Goal: Task Accomplishment & Management: Manage account settings

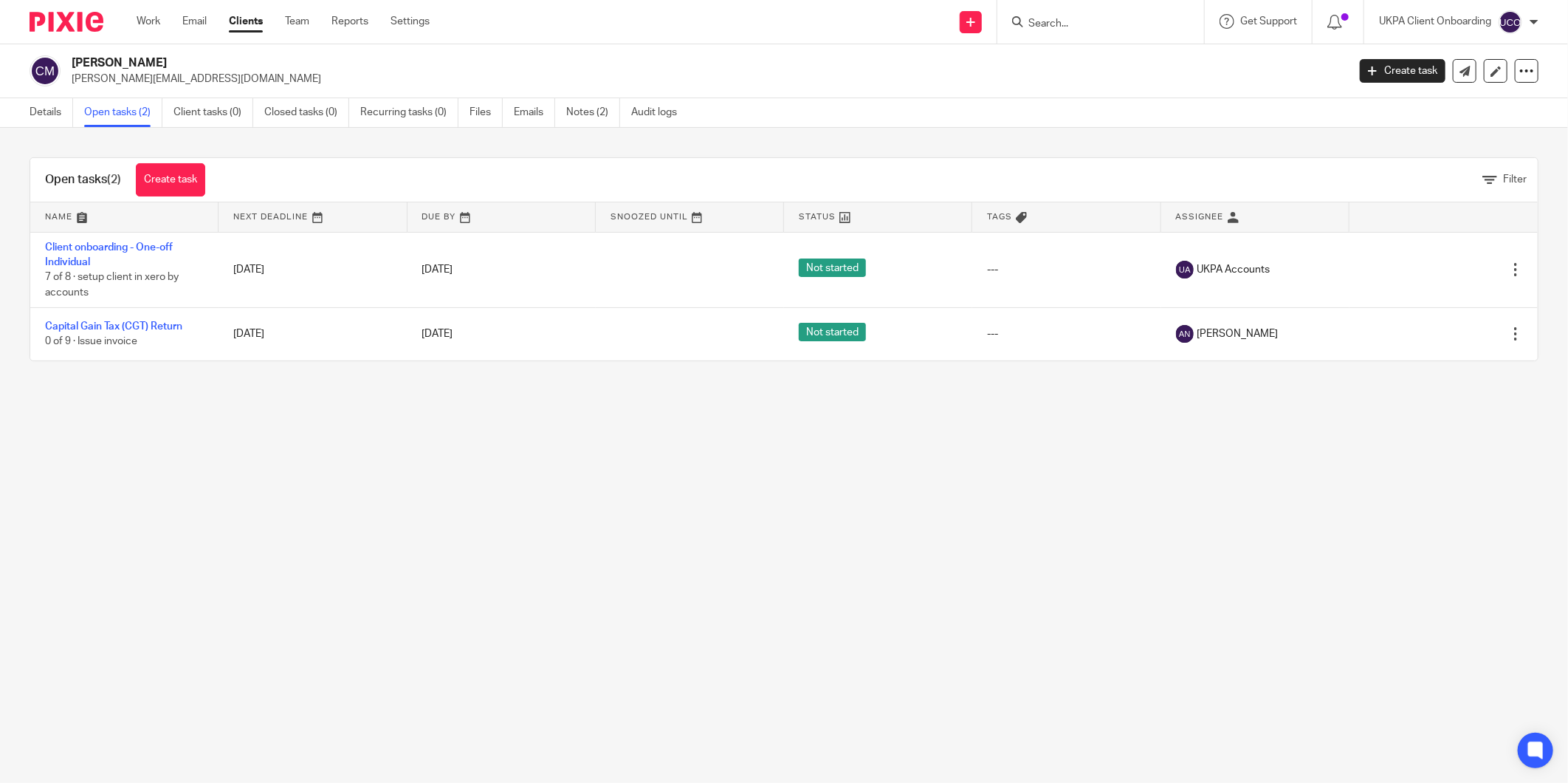
click at [1049, 27] on input "Search" at bounding box center [1093, 24] width 133 height 13
paste input "[PERSON_NAME][EMAIL_ADDRESS][PERSON_NAME][DOMAIN_NAME]"
type input "[PERSON_NAME][EMAIL_ADDRESS][PERSON_NAME][DOMAIN_NAME]"
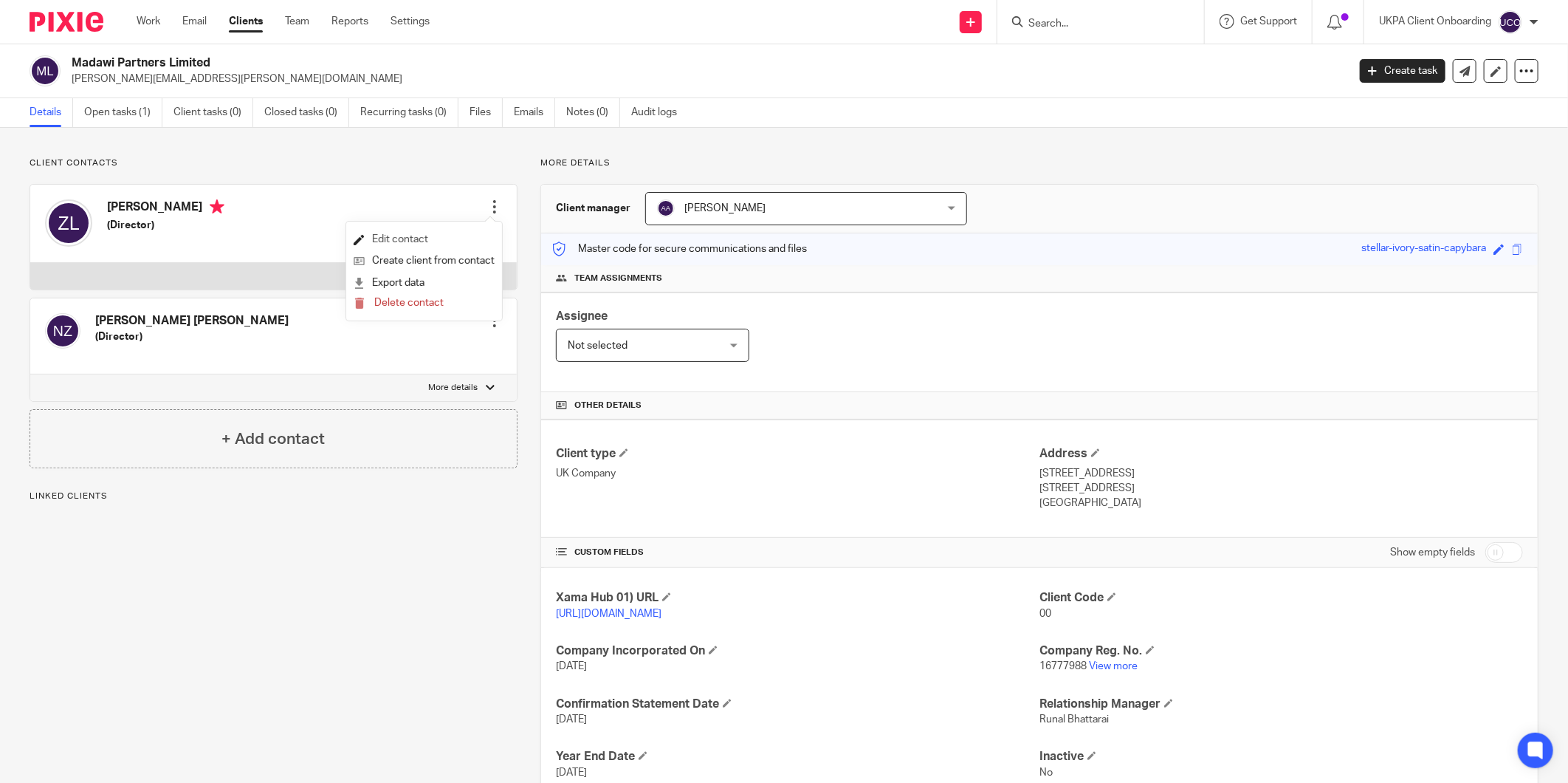
click at [388, 241] on link "Edit contact" at bounding box center [424, 240] width 141 height 21
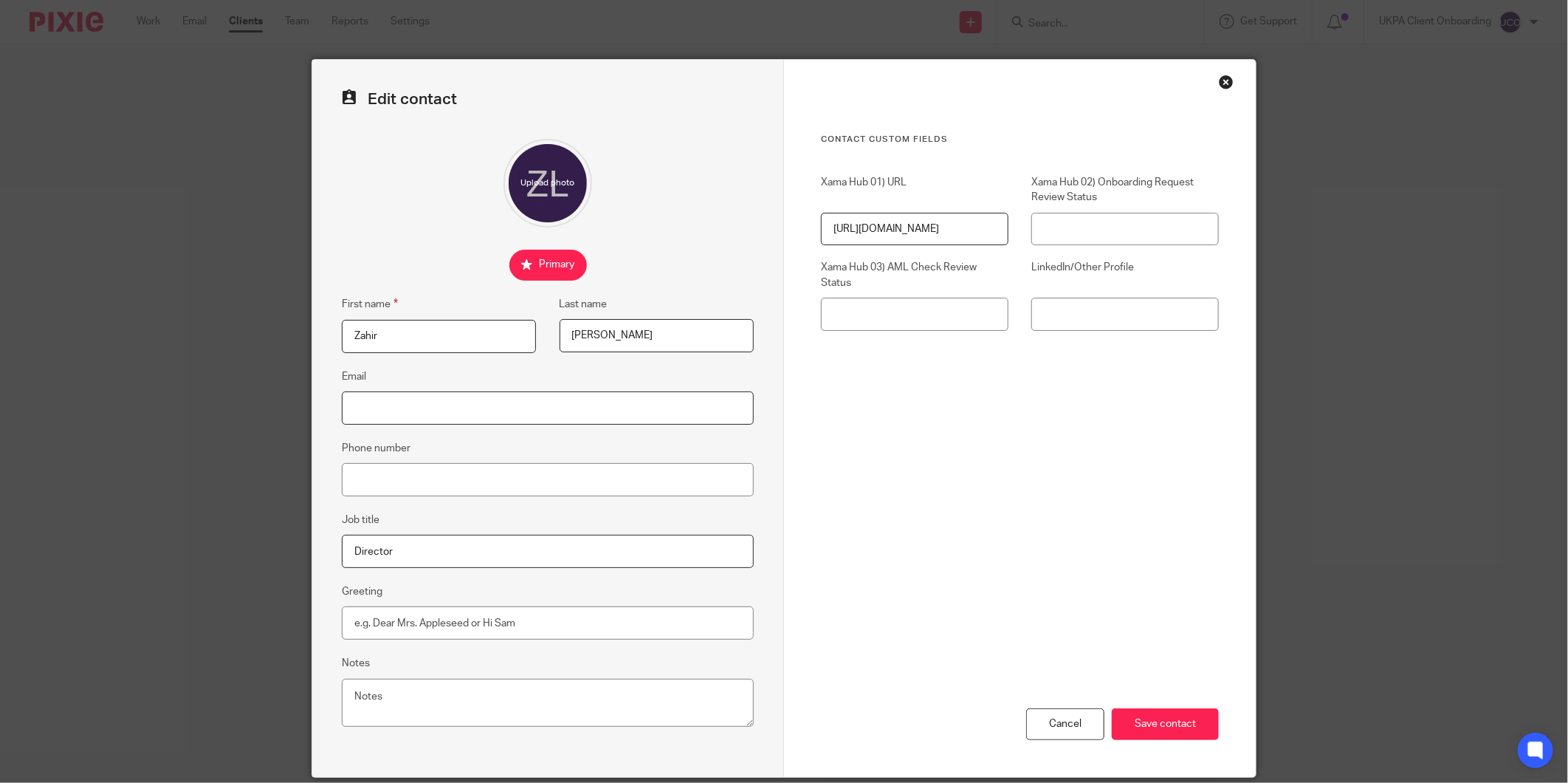
click at [377, 411] on input "Email" at bounding box center [548, 408] width 412 height 33
paste input "[PERSON_NAME][EMAIL_ADDRESS][PERSON_NAME][DOMAIN_NAME]"
type input "[PERSON_NAME][EMAIL_ADDRESS][PERSON_NAME][DOMAIN_NAME]"
click at [1163, 729] on input "Save contact" at bounding box center [1165, 724] width 107 height 32
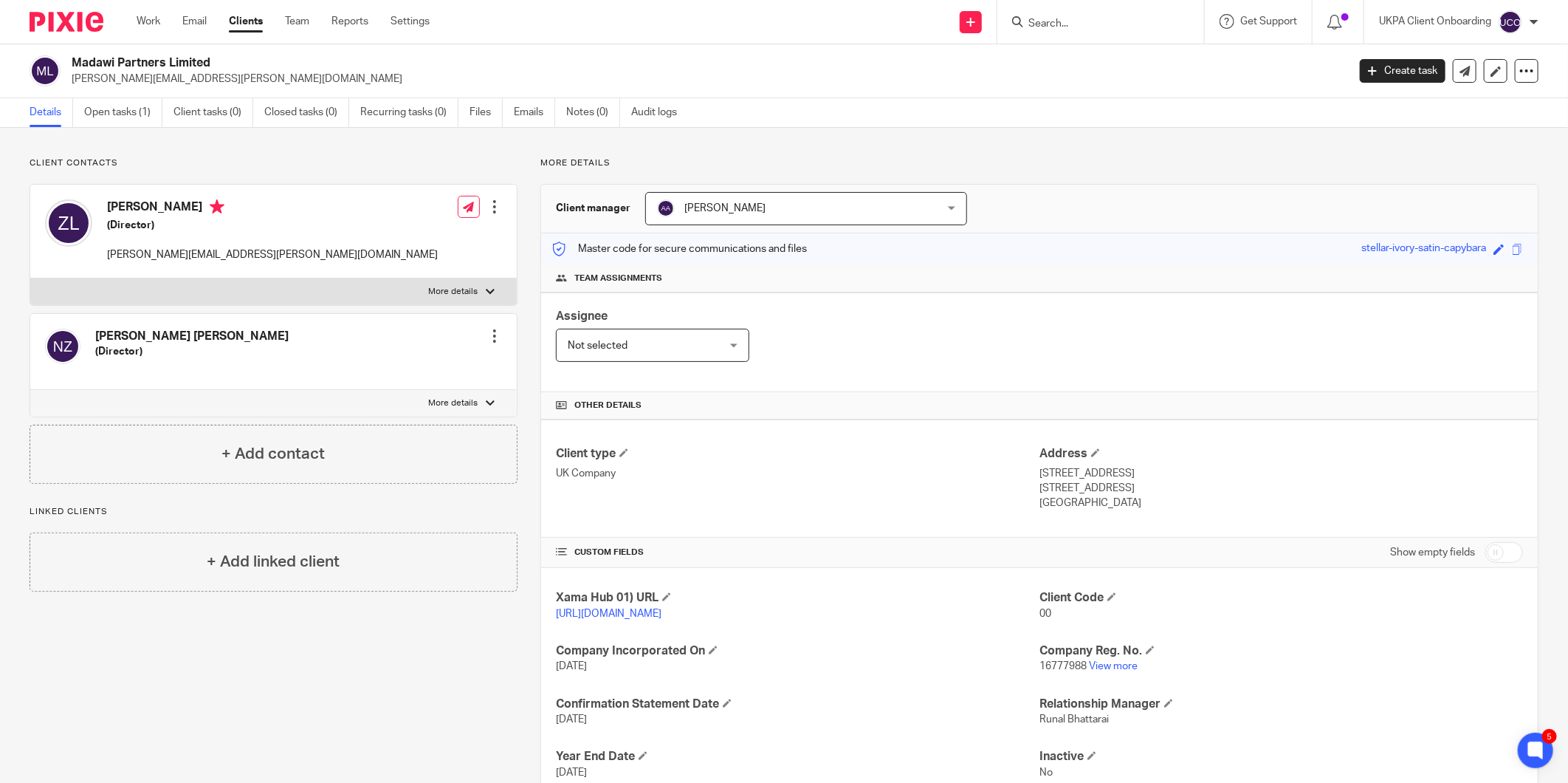
click at [491, 211] on div at bounding box center [495, 207] width 15 height 15
click at [379, 242] on link "Edit contact" at bounding box center [424, 240] width 141 height 21
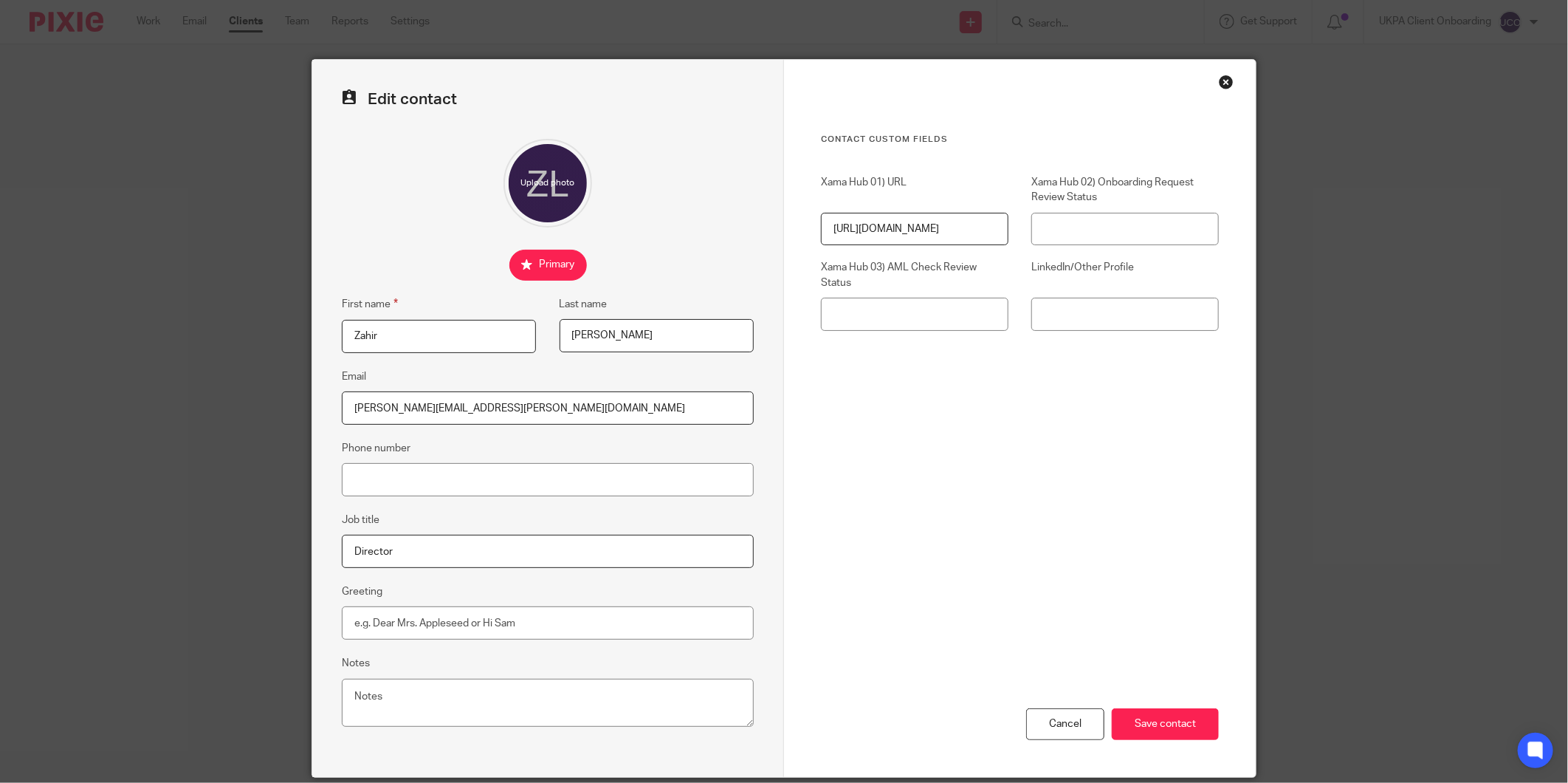
click at [456, 420] on input "[PERSON_NAME][EMAIL_ADDRESS][PERSON_NAME][DOMAIN_NAME]" at bounding box center [548, 408] width 412 height 33
click at [1185, 734] on input "Save contact" at bounding box center [1165, 724] width 107 height 32
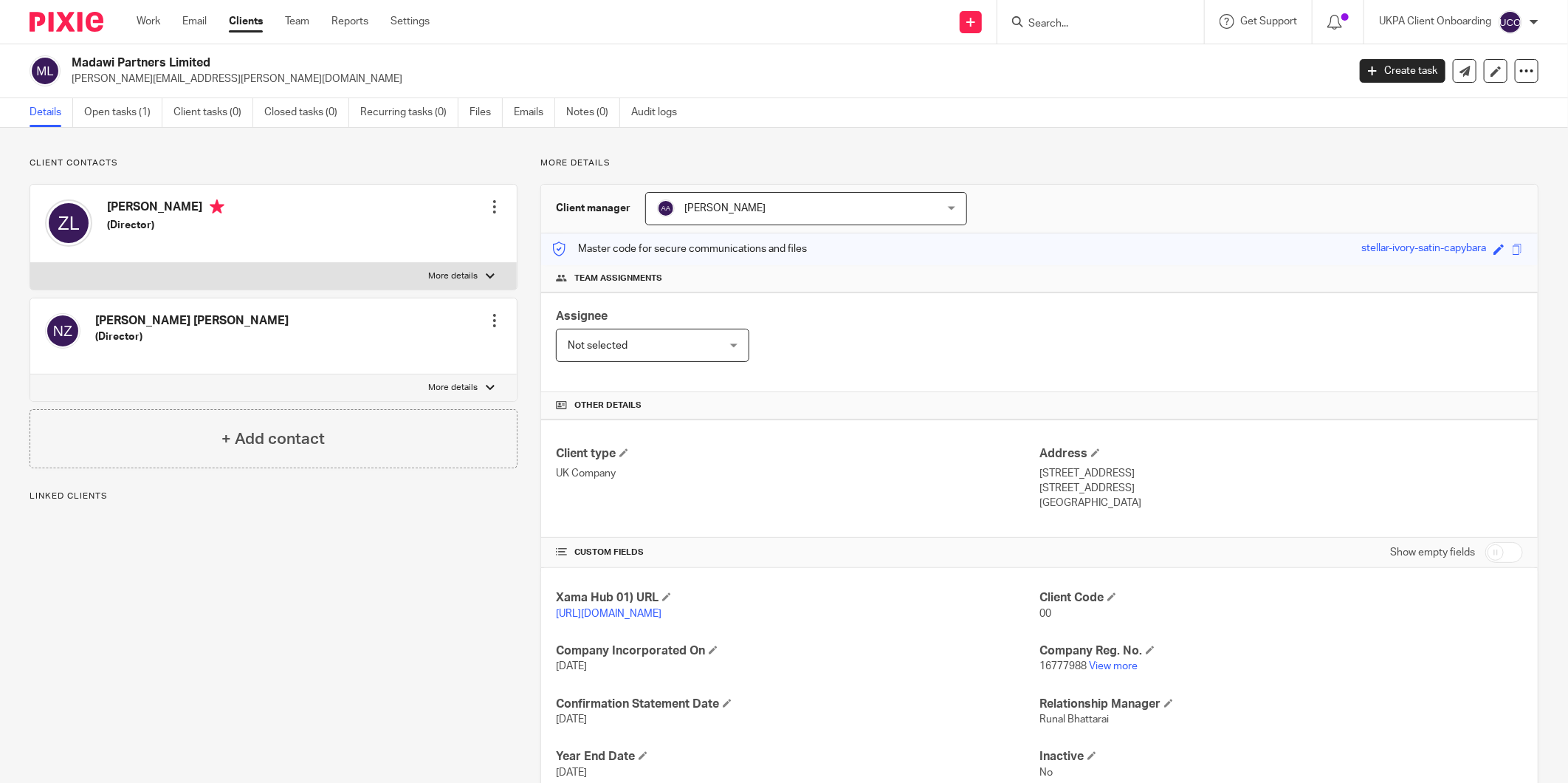
click at [496, 314] on div at bounding box center [495, 320] width 15 height 15
click at [387, 355] on link "Edit contact" at bounding box center [424, 354] width 141 height 21
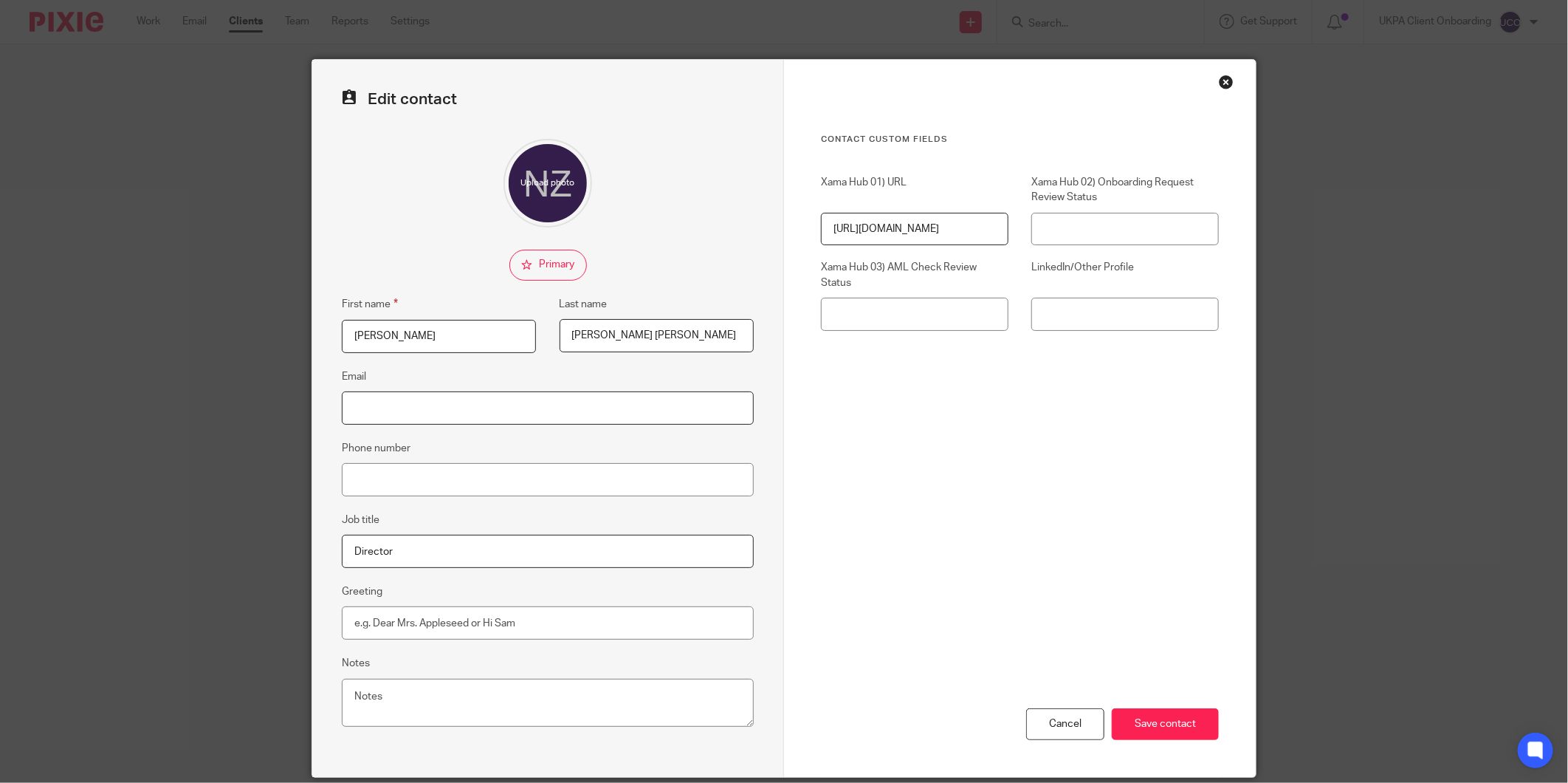
click at [418, 412] on input "Email" at bounding box center [548, 408] width 412 height 33
paste input "[PERSON_NAME][EMAIL_ADDRESS][PERSON_NAME][DOMAIN_NAME]"
type input "[PERSON_NAME][EMAIL_ADDRESS][PERSON_NAME][DOMAIN_NAME]"
click at [1167, 734] on input "Save contact" at bounding box center [1165, 724] width 107 height 32
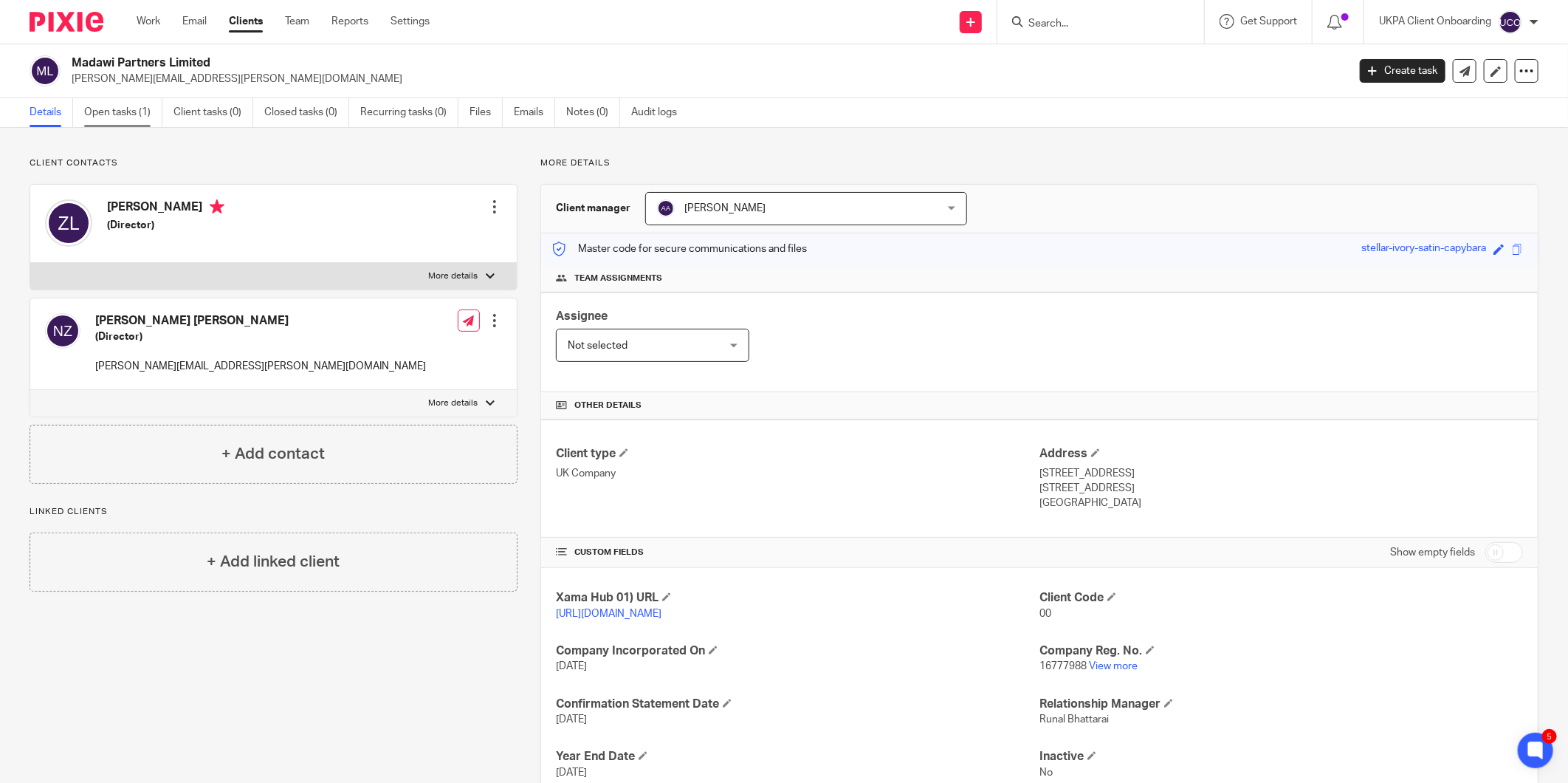
click at [112, 116] on link "Open tasks (1)" at bounding box center [123, 112] width 78 height 29
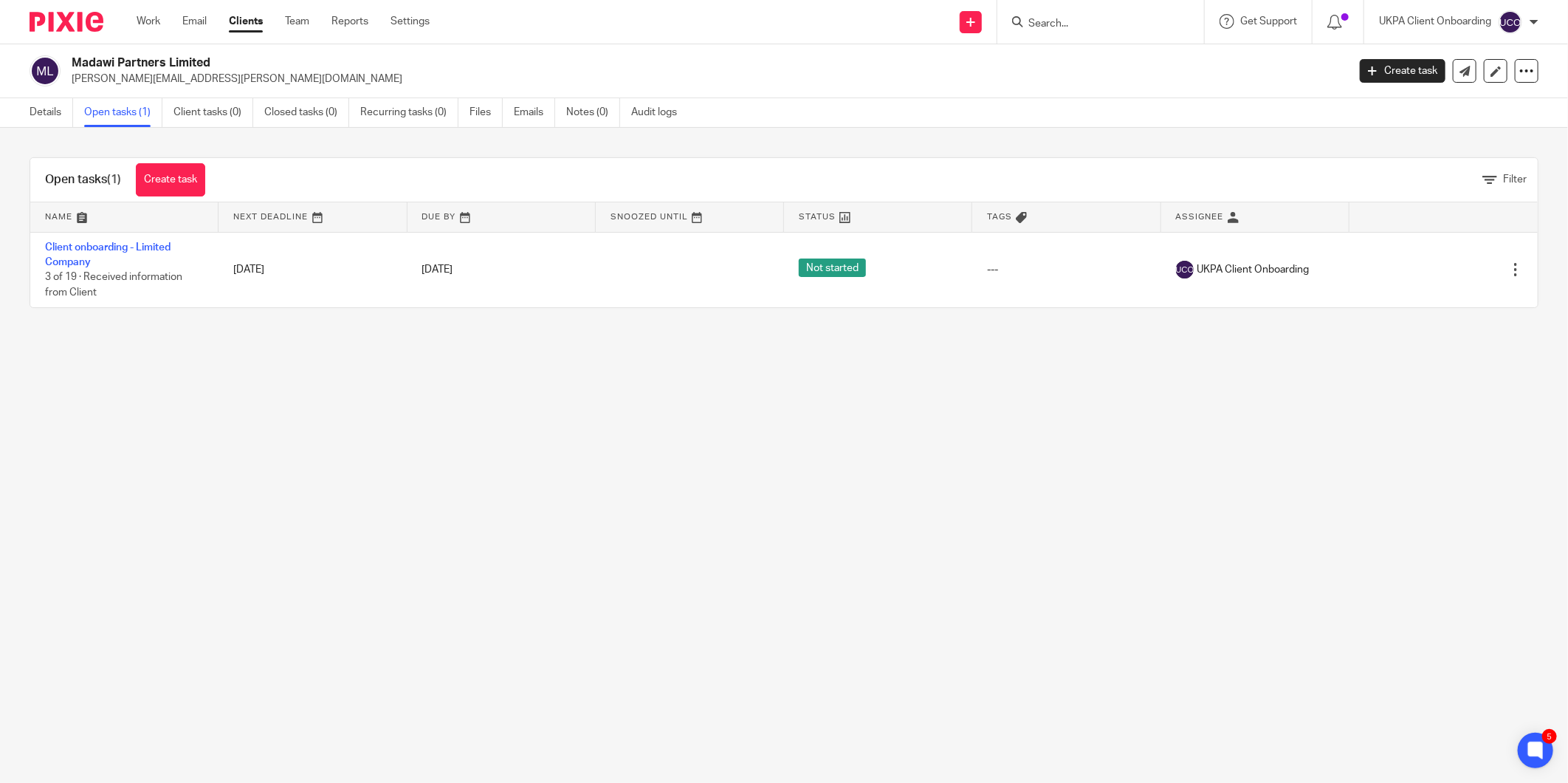
click at [149, 72] on p "[PERSON_NAME][EMAIL_ADDRESS][PERSON_NAME][DOMAIN_NAME]" at bounding box center [705, 79] width 1266 height 15
drag, startPoint x: 149, startPoint y: 71, endPoint x: 149, endPoint y: 60, distance: 11.0
click at [149, 60] on h2 "Madawi Partners Limited" at bounding box center [577, 63] width 1013 height 16
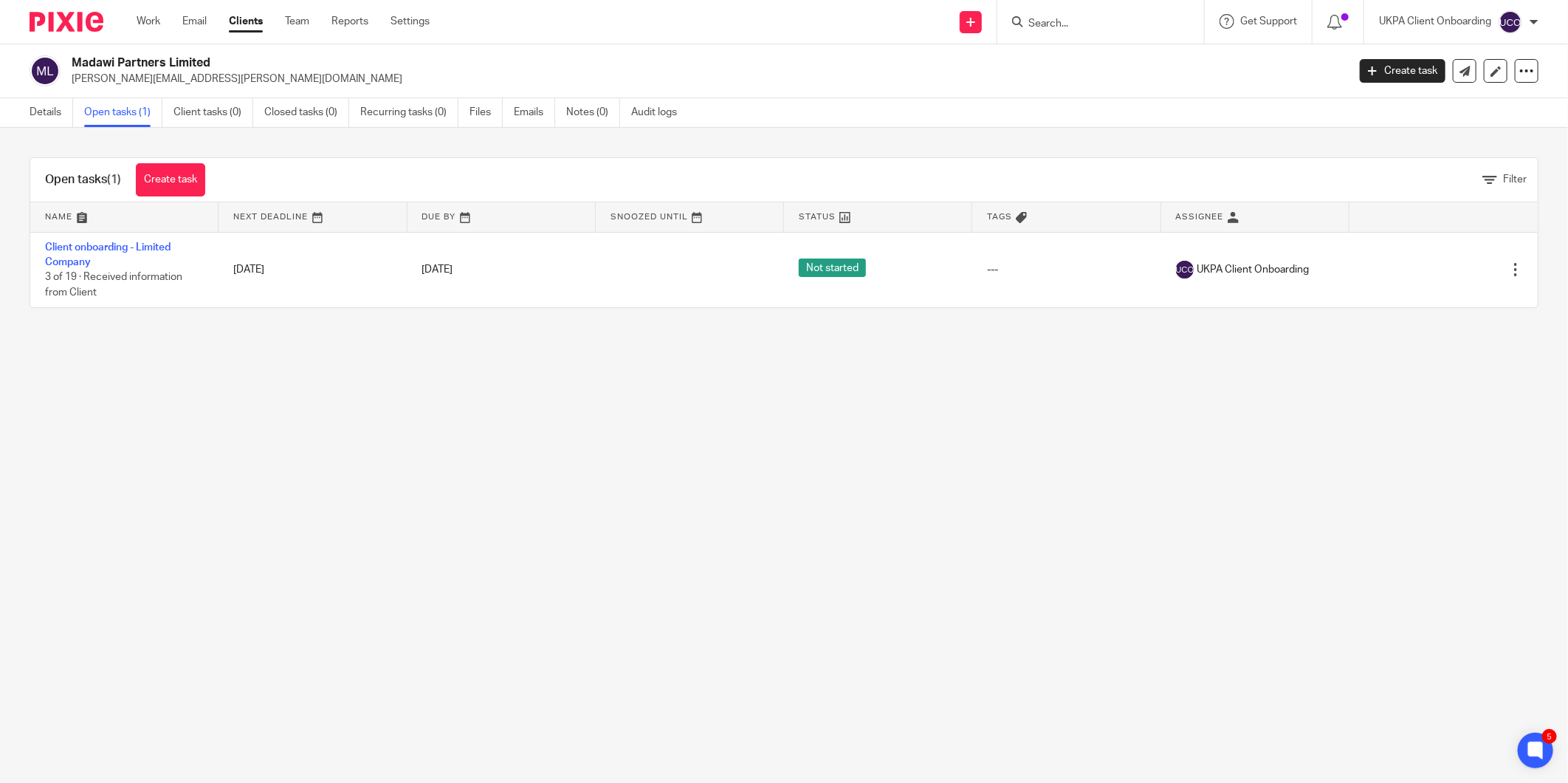
click at [149, 60] on h2 "Madawi Partners Limited" at bounding box center [577, 63] width 1013 height 16
copy div "Madawi Partners Limited"
click at [54, 110] on link "Details" at bounding box center [51, 112] width 44 height 29
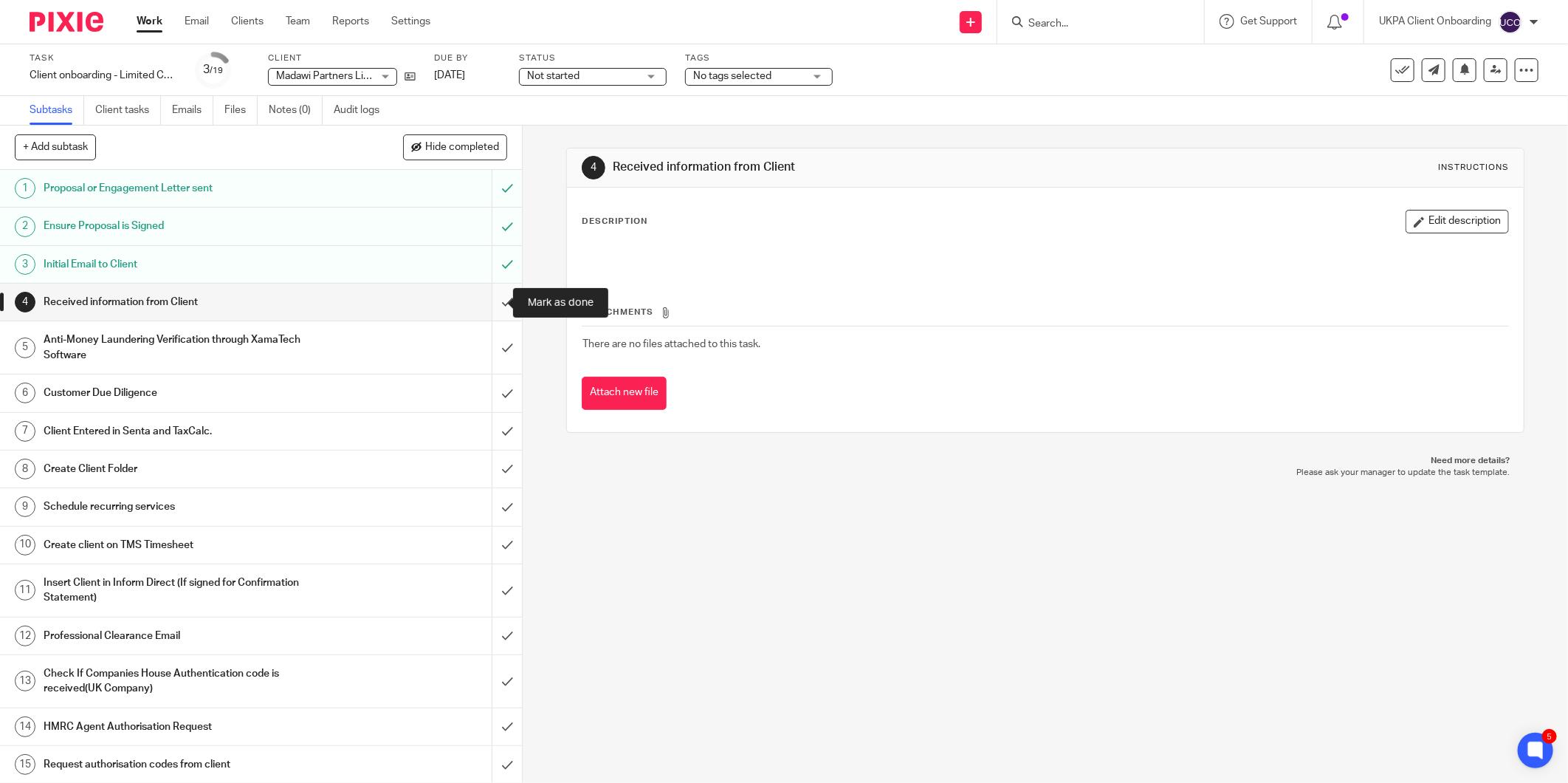
click at [485, 303] on input "submit" at bounding box center [261, 302] width 522 height 37
click at [492, 345] on input "submit" at bounding box center [261, 347] width 522 height 52
click at [490, 395] on input "submit" at bounding box center [261, 393] width 522 height 37
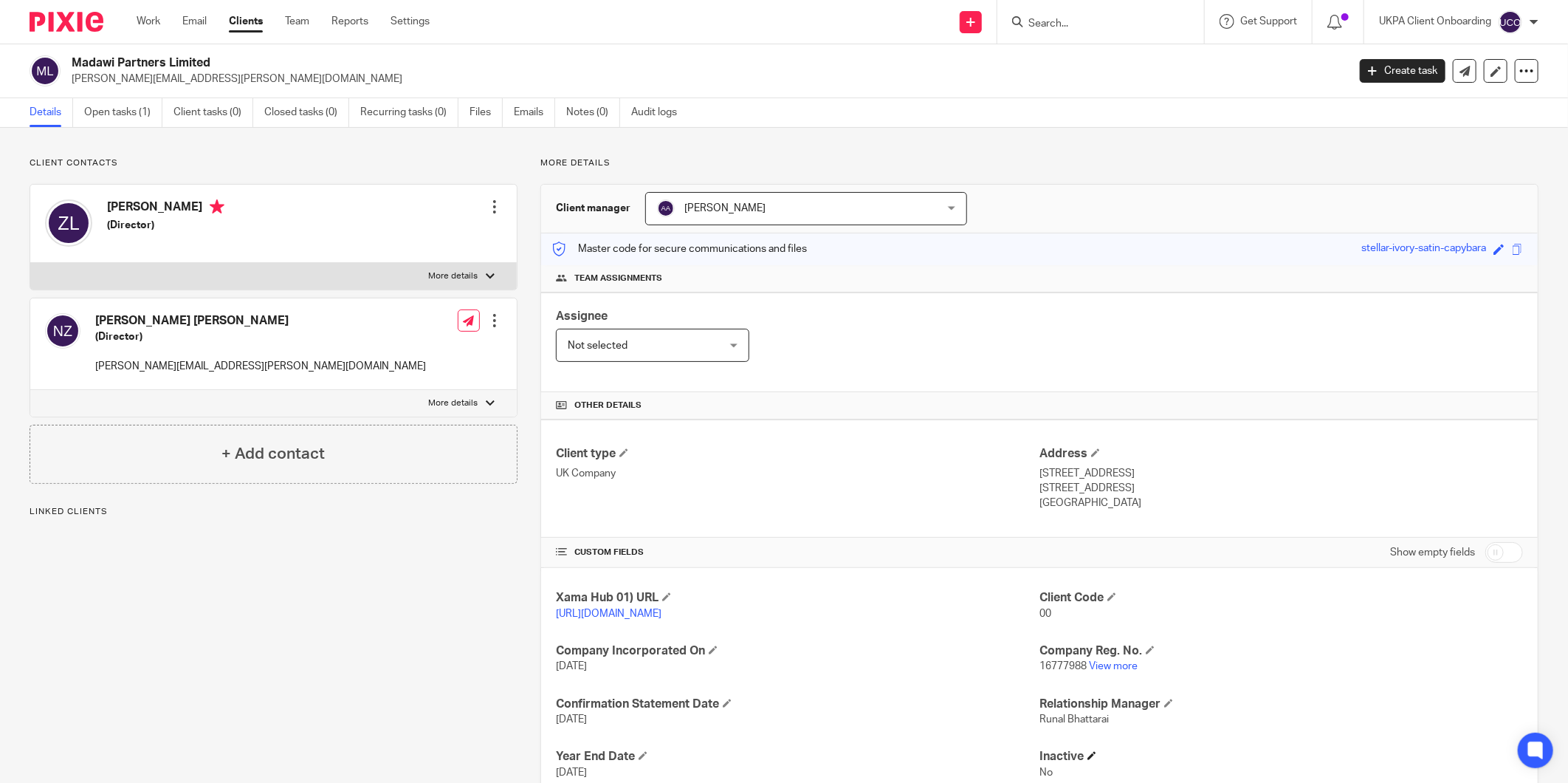
scroll to position [103, 0]
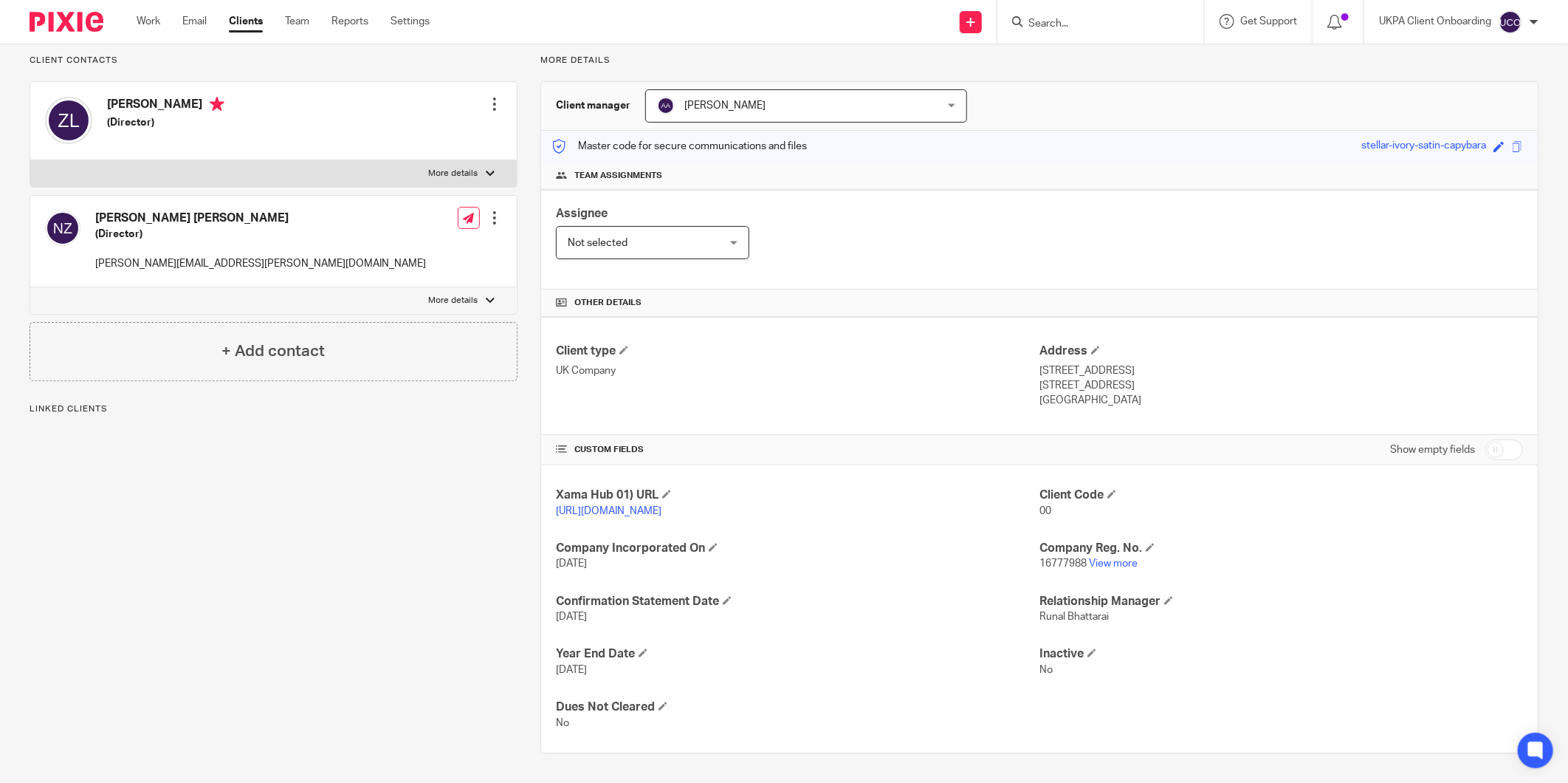
click at [1058, 562] on span "16777988" at bounding box center [1063, 563] width 47 height 10
copy p "16777988"
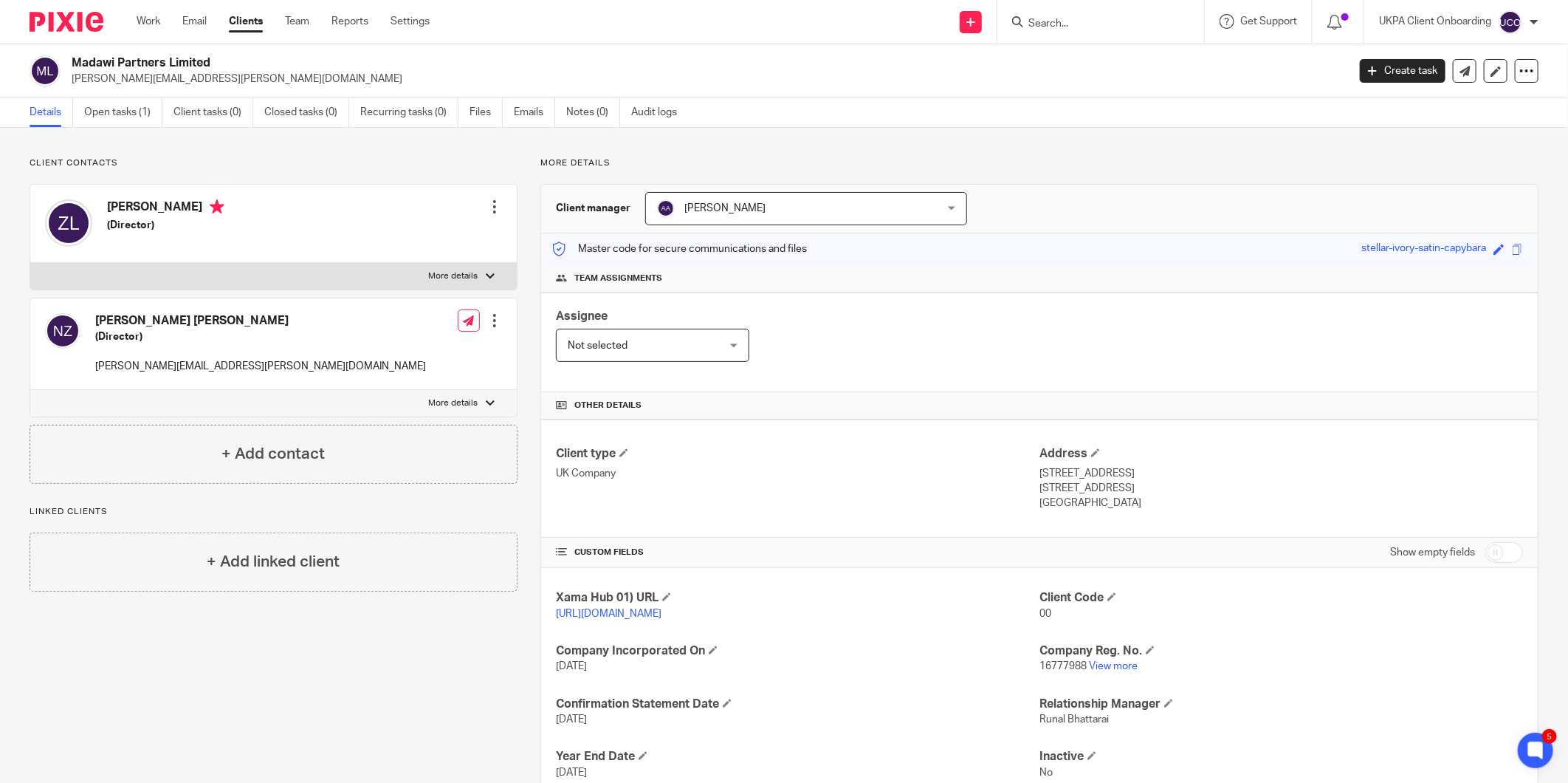
click at [181, 366] on p "khizr.zahir@googlemail.com" at bounding box center [261, 366] width 330 height 15
copy div "khizr.zahir@googlemail.com"
click at [784, 215] on span "Arpana Adhikari" at bounding box center [781, 208] width 248 height 31
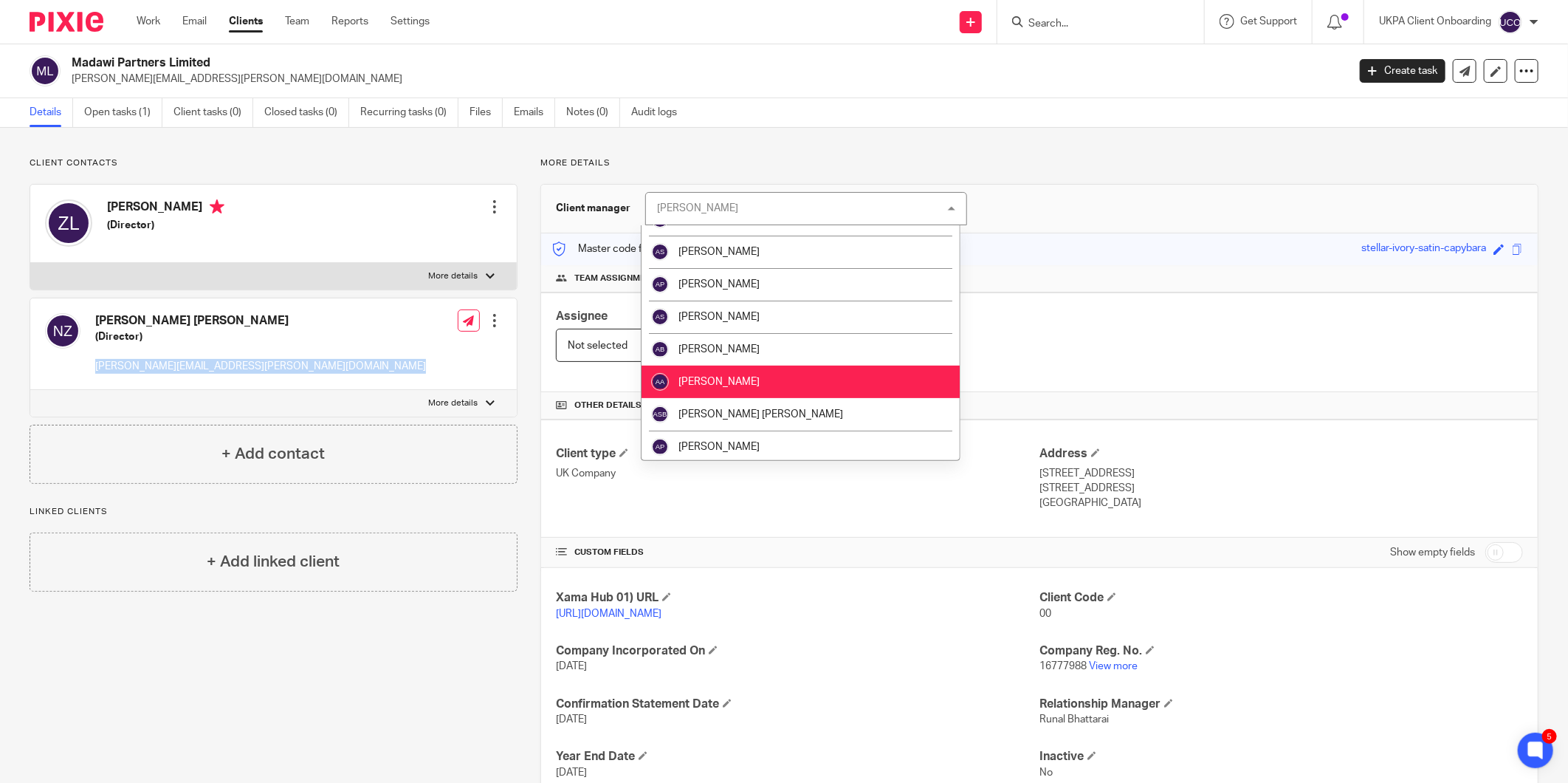
scroll to position [328, 0]
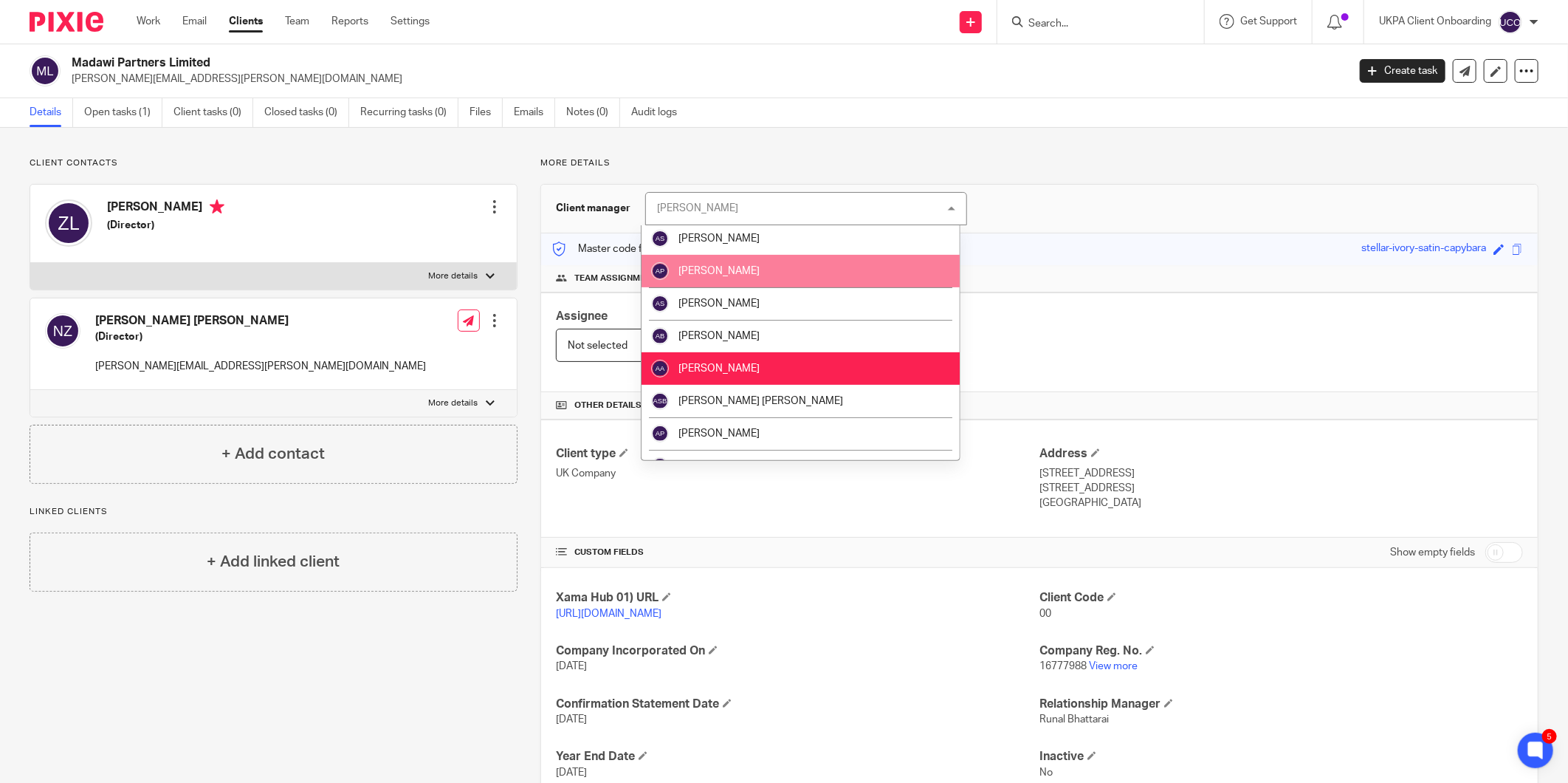
click at [1056, 312] on div "Assignee Not selected Not selected Not selected Aarshika Awale Aayush Niraula A…" at bounding box center [1039, 342] width 996 height 99
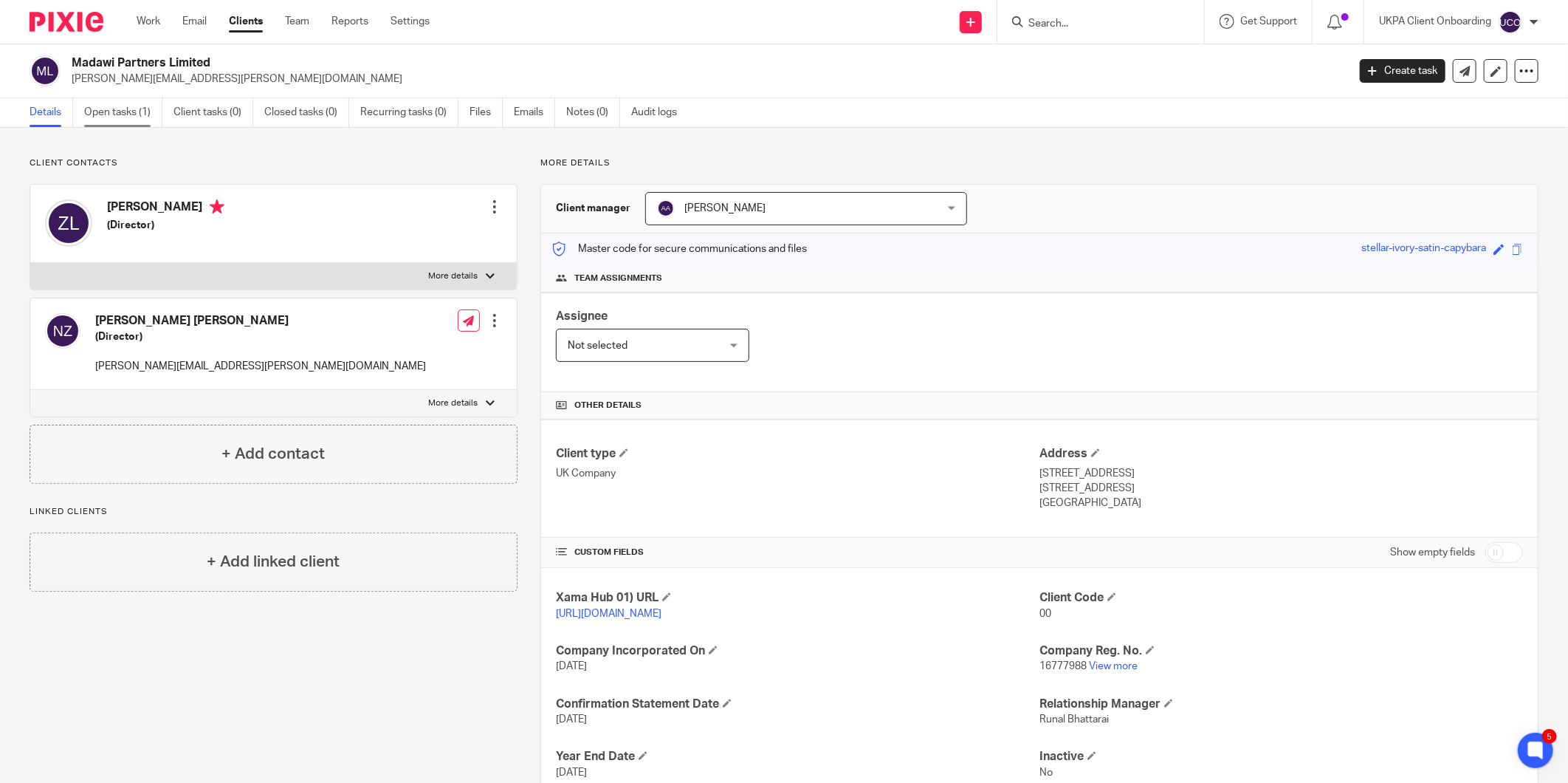
click at [124, 107] on link "Open tasks (1)" at bounding box center [123, 112] width 78 height 29
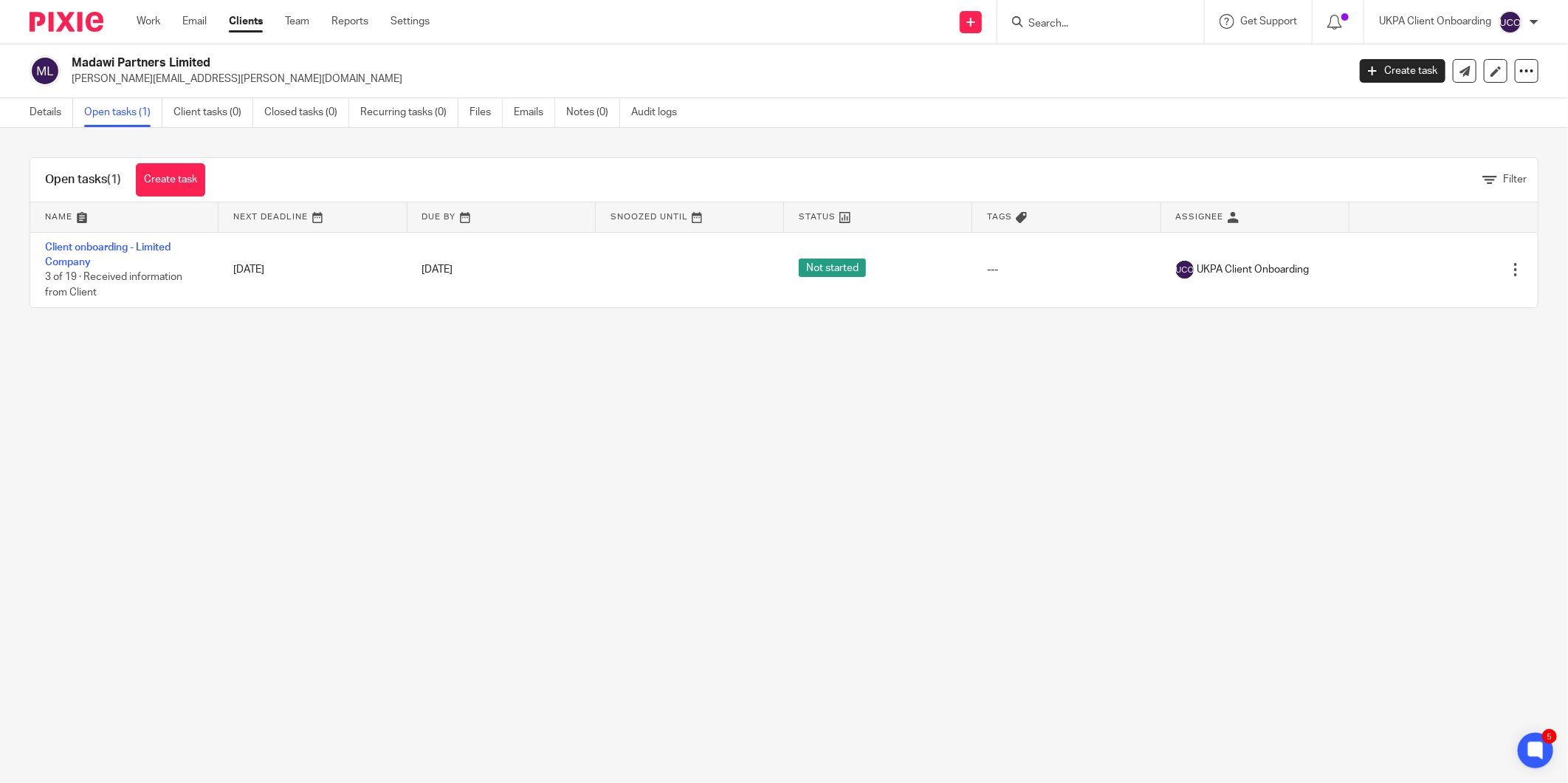
click at [146, 89] on div "Madawi Partners Limited [PERSON_NAME][EMAIL_ADDRESS][PERSON_NAME][DOMAIN_NAME] …" at bounding box center [784, 72] width 1568 height 54
copy main "[PERSON_NAME][EMAIL_ADDRESS][PERSON_NAME][DOMAIN_NAME] Create task Update from …"
